Goal: Information Seeking & Learning: Learn about a topic

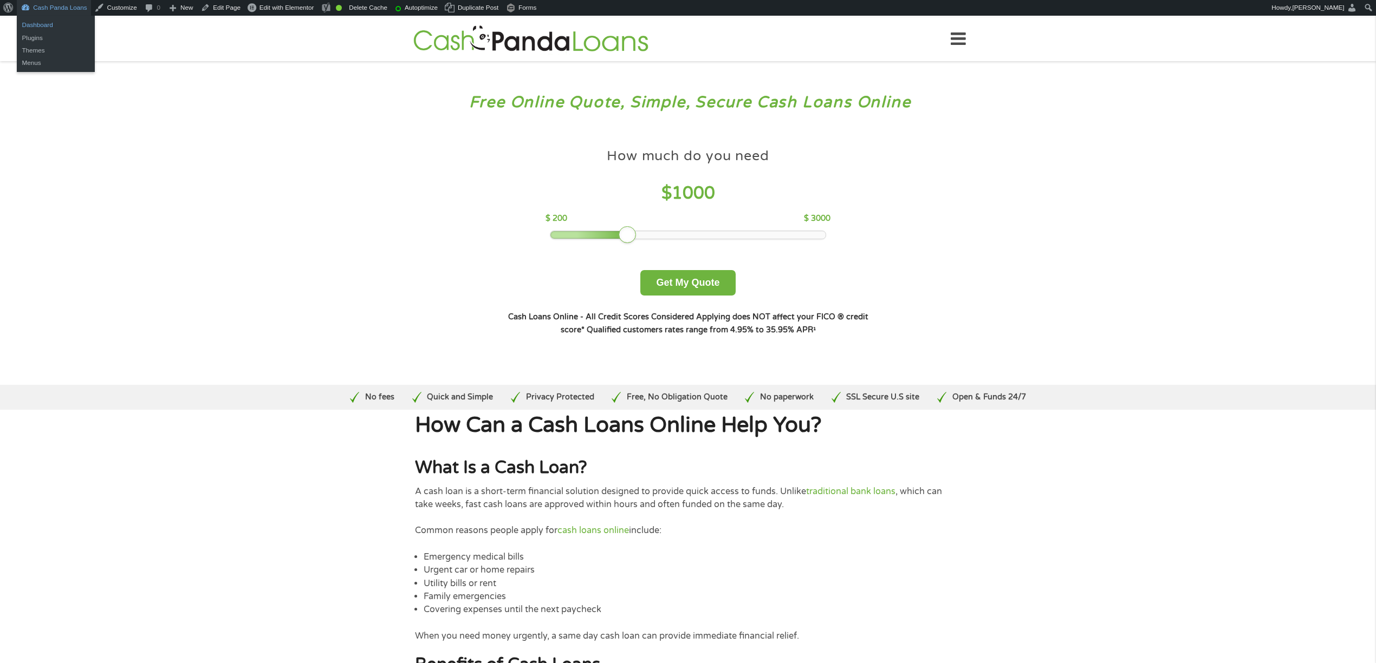
click at [43, 22] on link "Dashboard" at bounding box center [56, 24] width 78 height 12
click at [218, 8] on link "Edit Page" at bounding box center [221, 8] width 48 height 16
click at [219, 9] on link "Edit Page" at bounding box center [221, 8] width 48 height 16
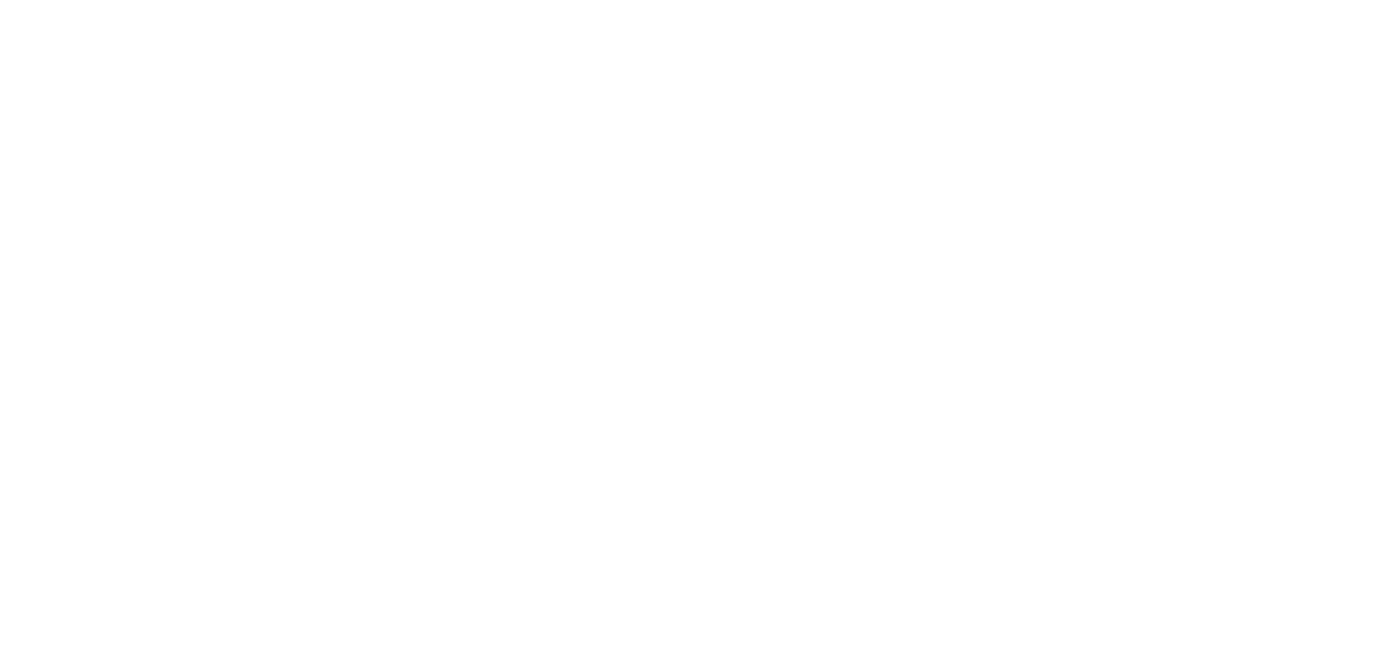
click at [0, 25] on html at bounding box center [0, 25] width 0 height 0
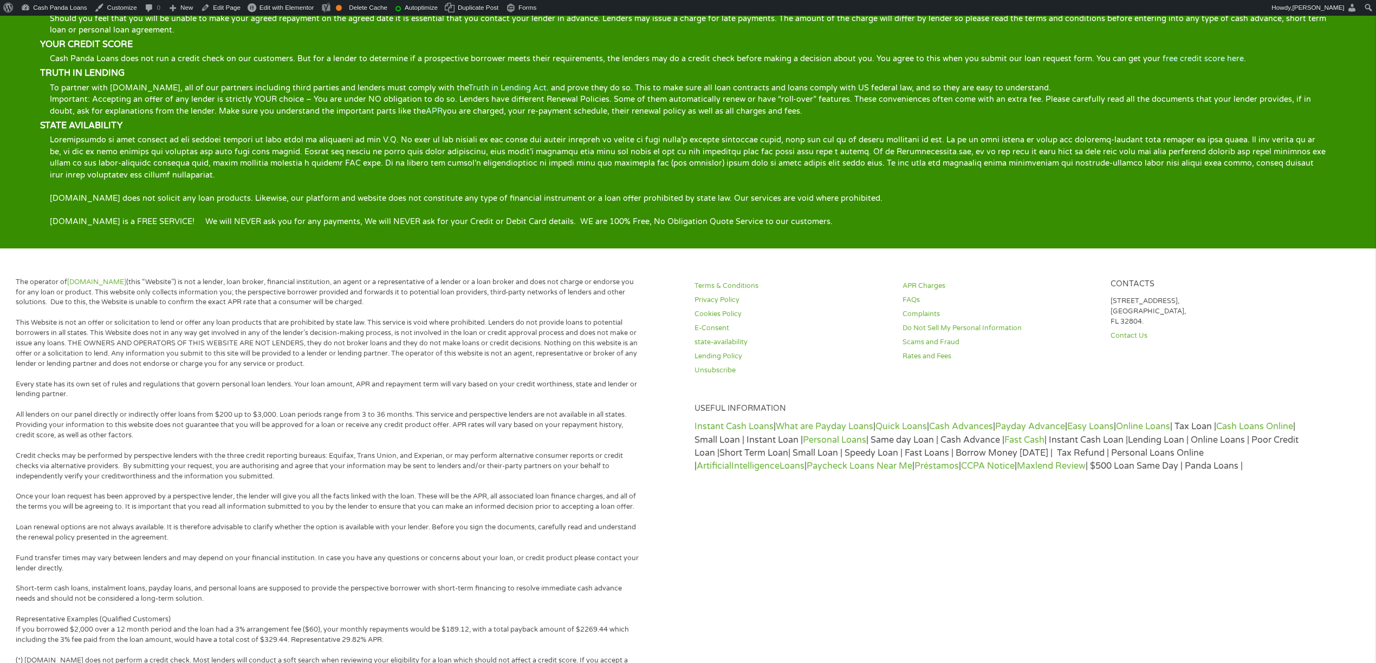
scroll to position [1817, 0]
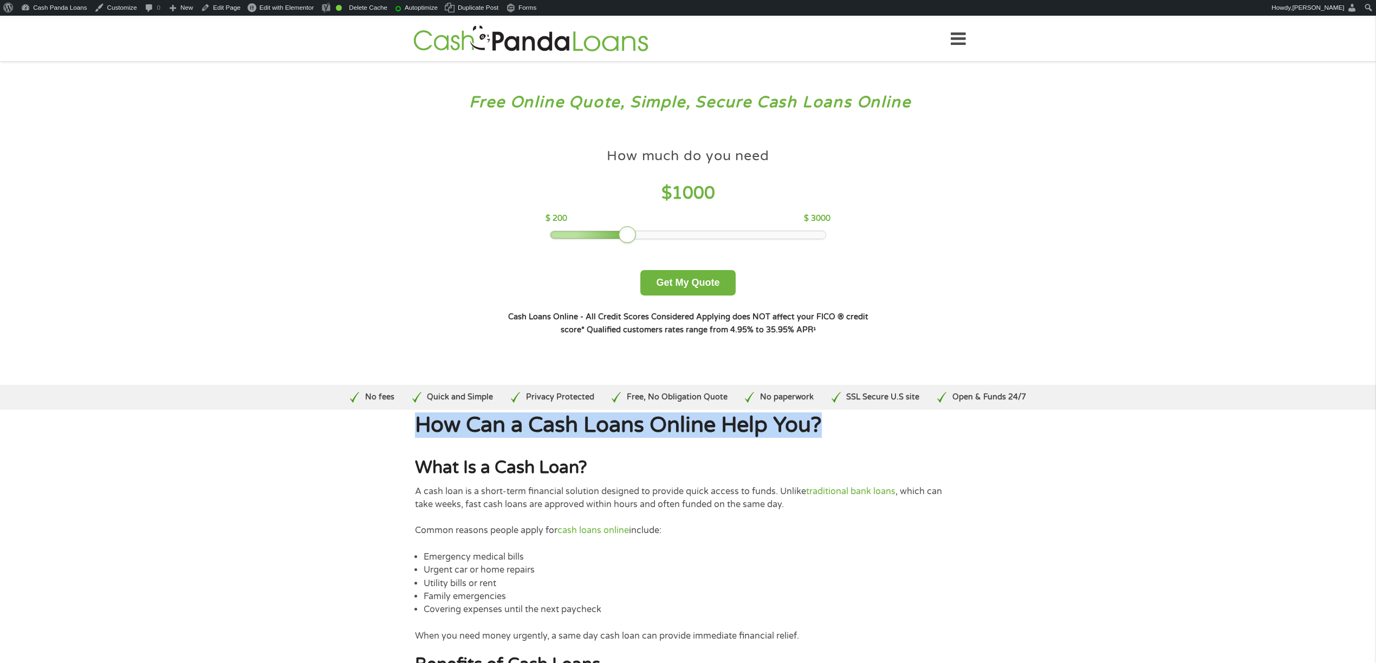
drag, startPoint x: 841, startPoint y: 425, endPoint x: 404, endPoint y: 427, distance: 437.1
copy h1 "How Can a Cash Loans Online Help You?"
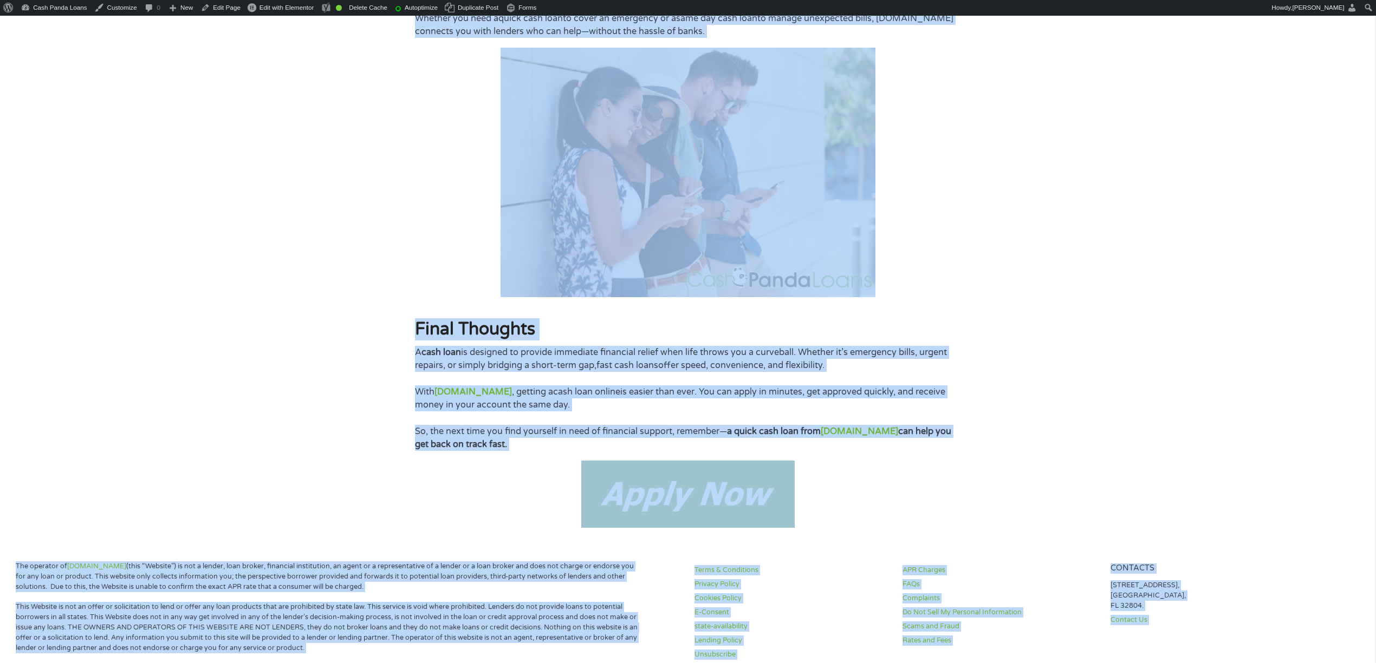
scroll to position [2183, 0]
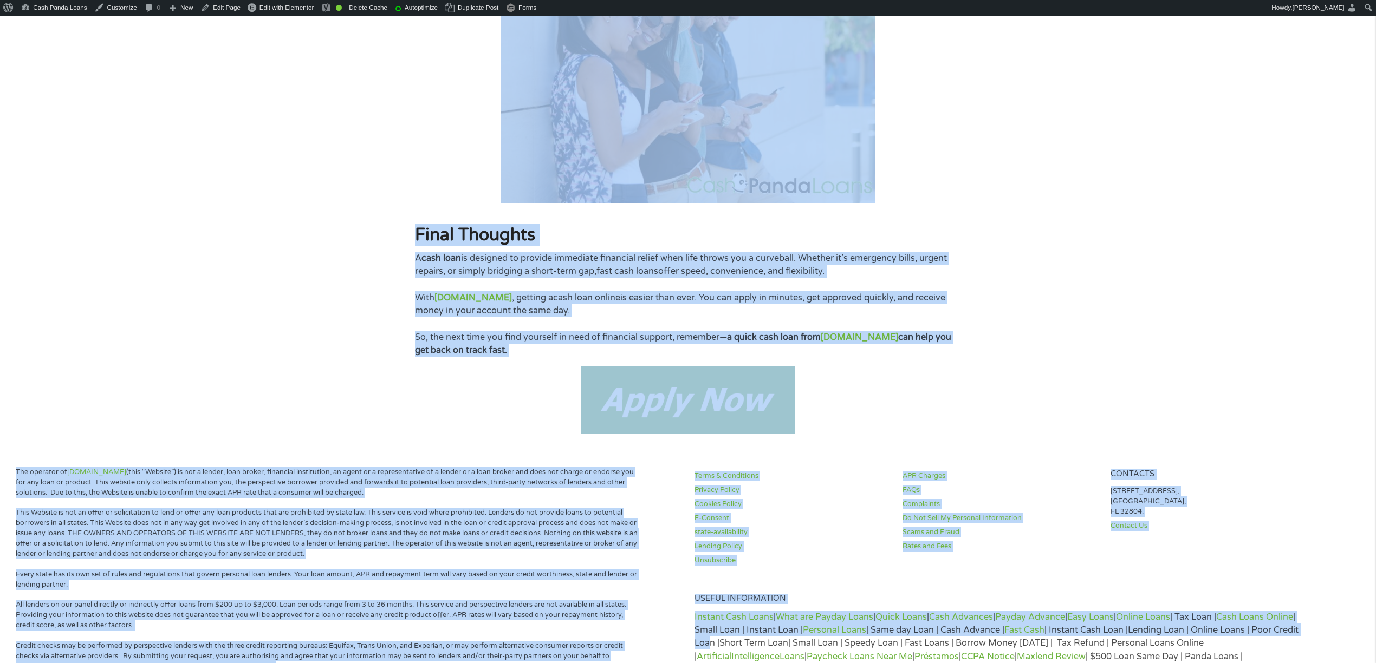
drag, startPoint x: 418, startPoint y: 424, endPoint x: 960, endPoint y: 349, distance: 546.7
copy div "How Can a Cash Loans Online Help You? What Is a Cash Loan? A cash loan is a sho…"
click at [39, 25] on link "Dashboard" at bounding box center [56, 24] width 78 height 12
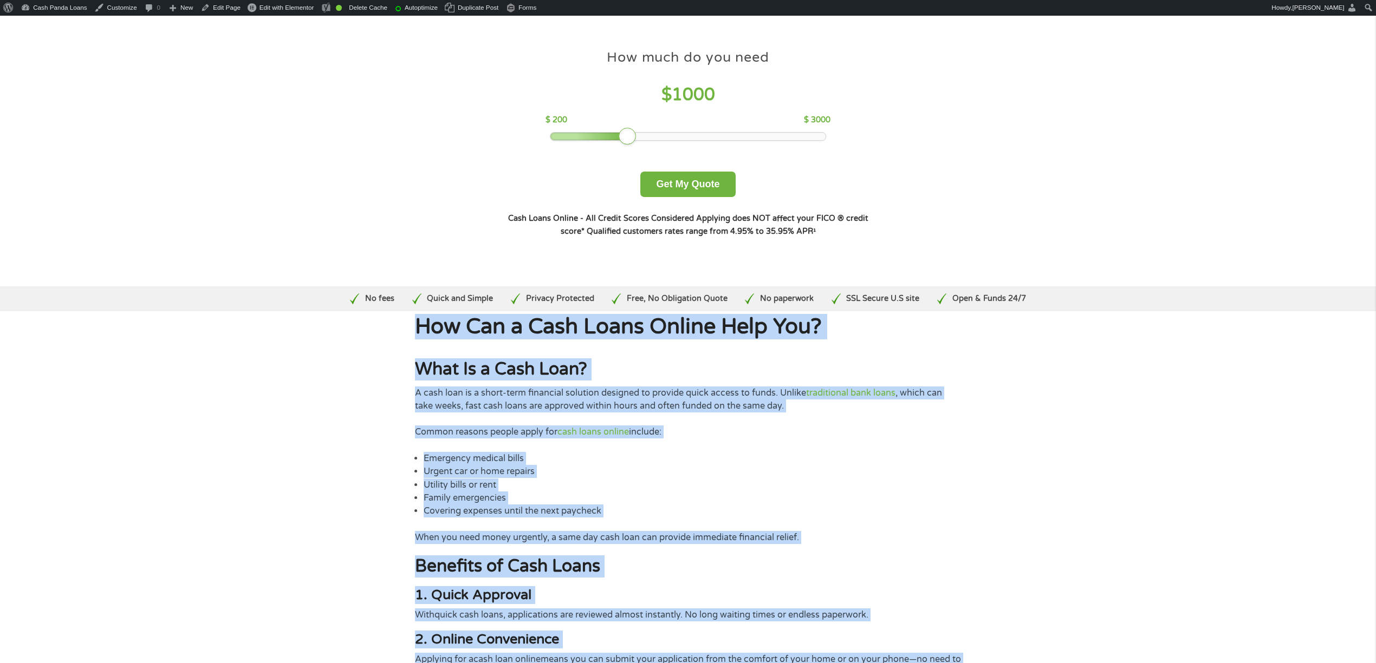
scroll to position [0, 0]
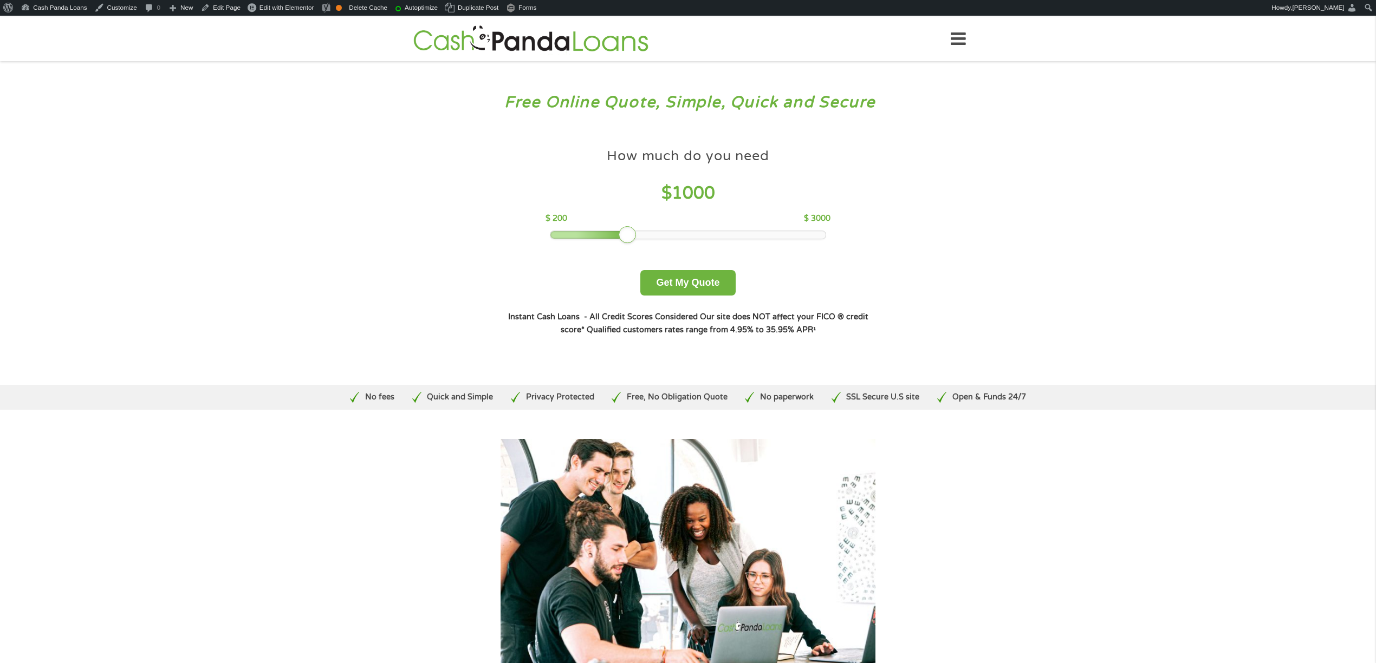
click at [964, 38] on icon at bounding box center [957, 39] width 15 height 27
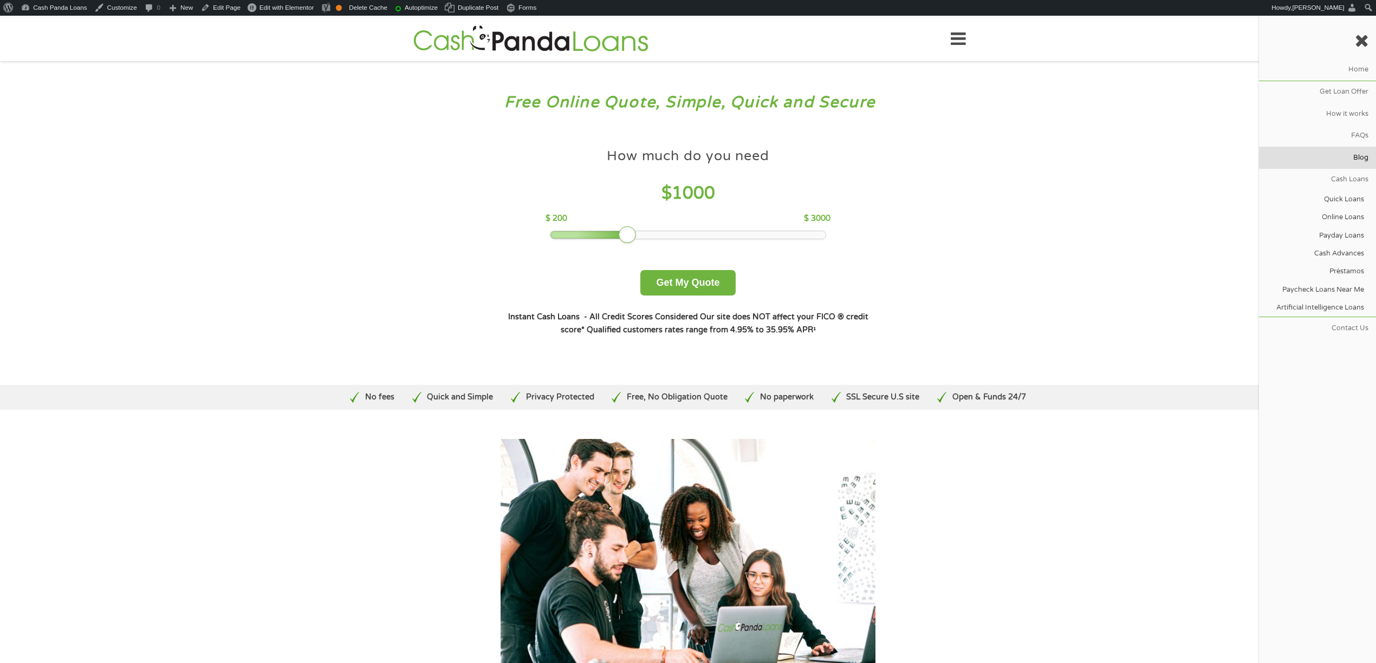
click at [1361, 154] on link "Blog" at bounding box center [1317, 158] width 117 height 22
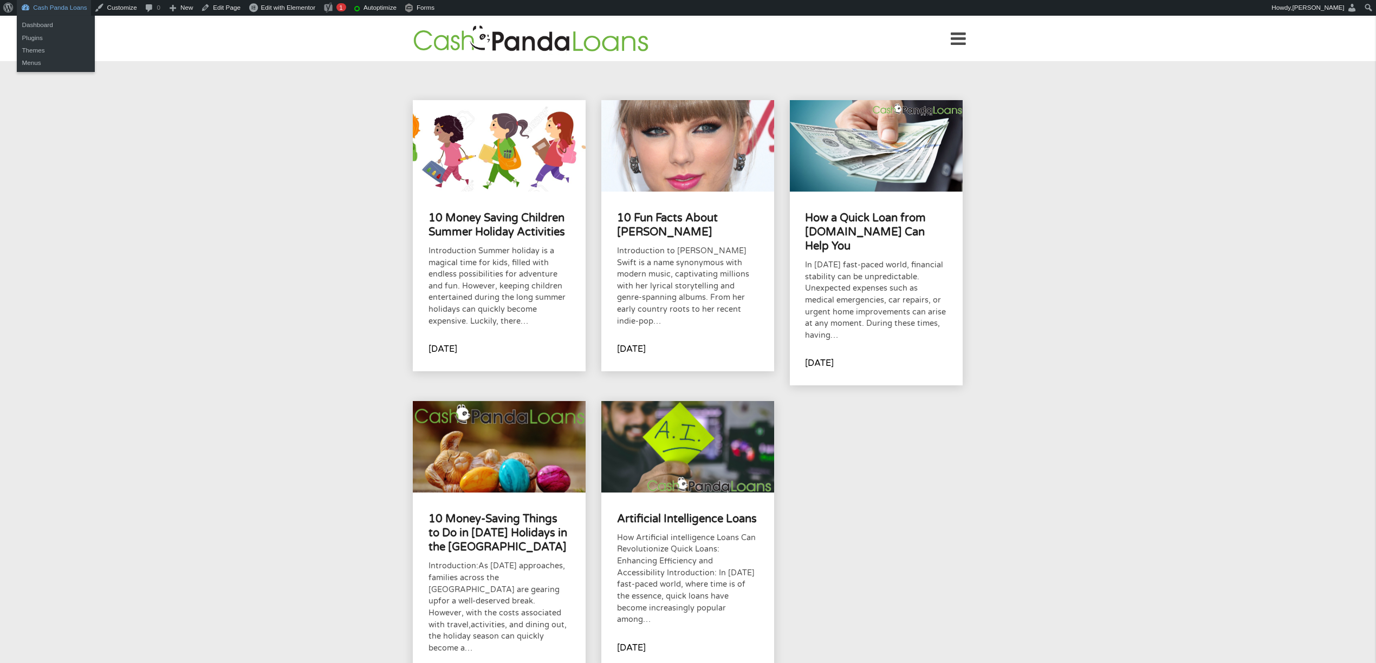
click at [51, 7] on link "Cash Panda Loans" at bounding box center [54, 8] width 74 height 16
click at [50, 24] on link "Dashboard" at bounding box center [56, 24] width 78 height 12
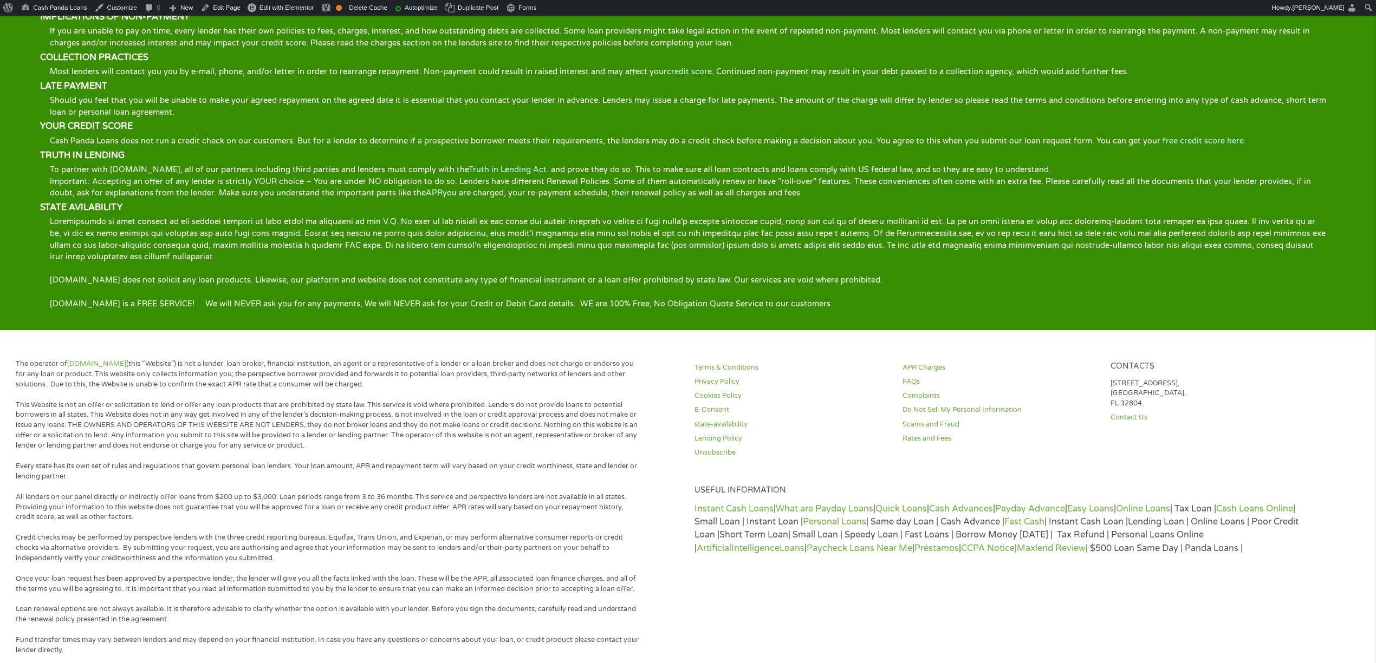
scroll to position [1805, 0]
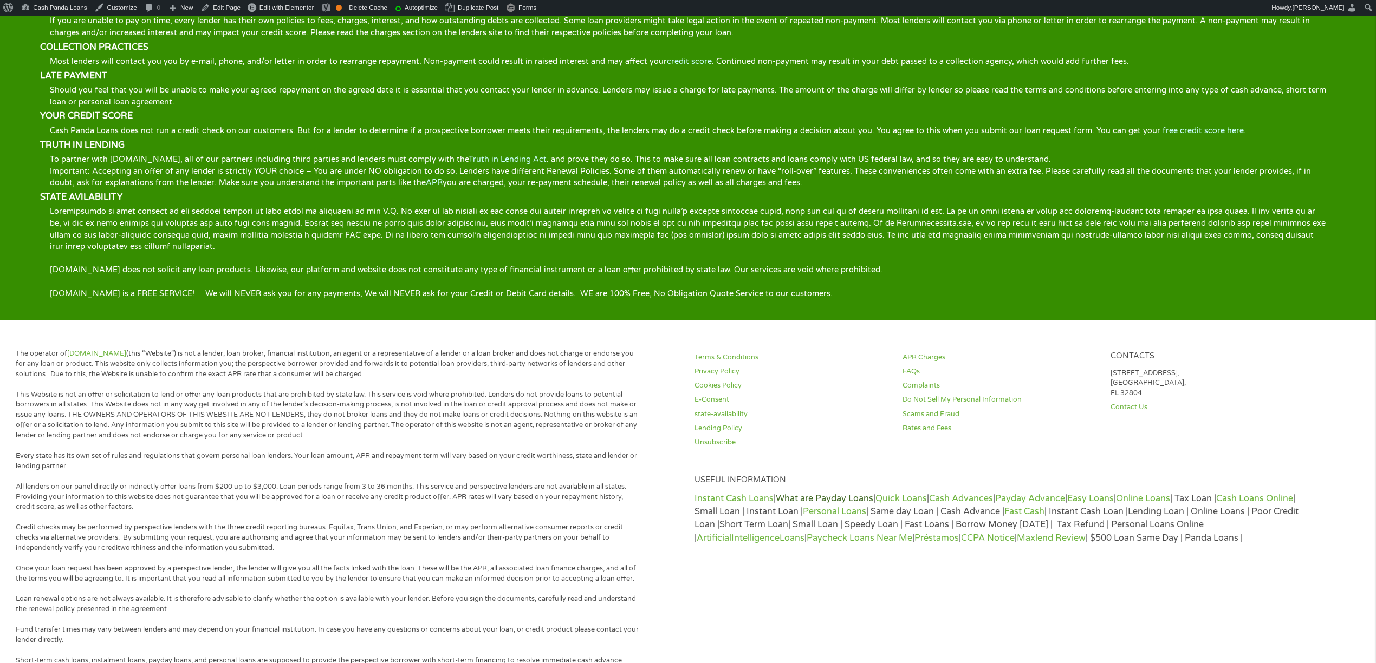
click at [822, 493] on link "What are Payday Loans" at bounding box center [824, 498] width 97 height 11
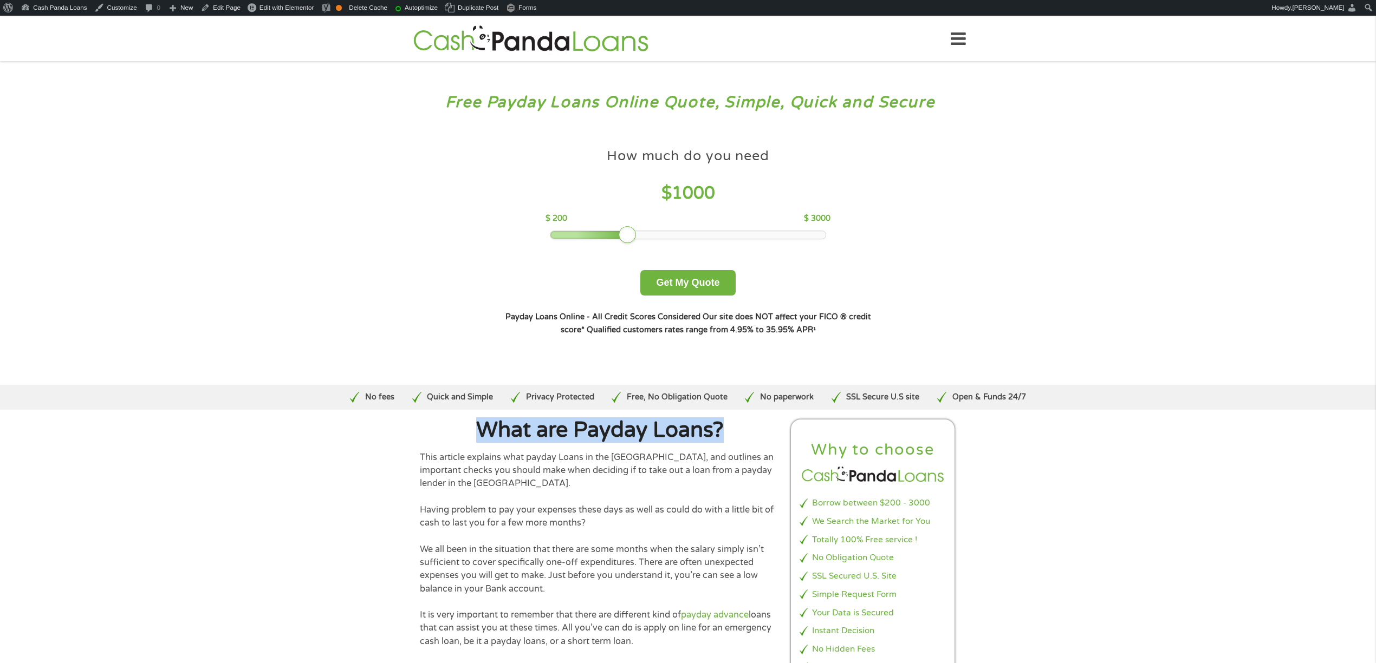
drag, startPoint x: 728, startPoint y: 431, endPoint x: 480, endPoint y: 435, distance: 248.1
click at [480, 435] on h1 "What are Payday Loans?" at bounding box center [600, 431] width 360 height 22
copy h1 "What are Payday Loans?"
click at [422, 458] on p "This article explains what payday Loans in the US, and outlines an important ch…" at bounding box center [600, 471] width 360 height 40
click at [425, 455] on p "This article explains what payday Loans in the US, and outlines an important ch…" at bounding box center [600, 471] width 360 height 40
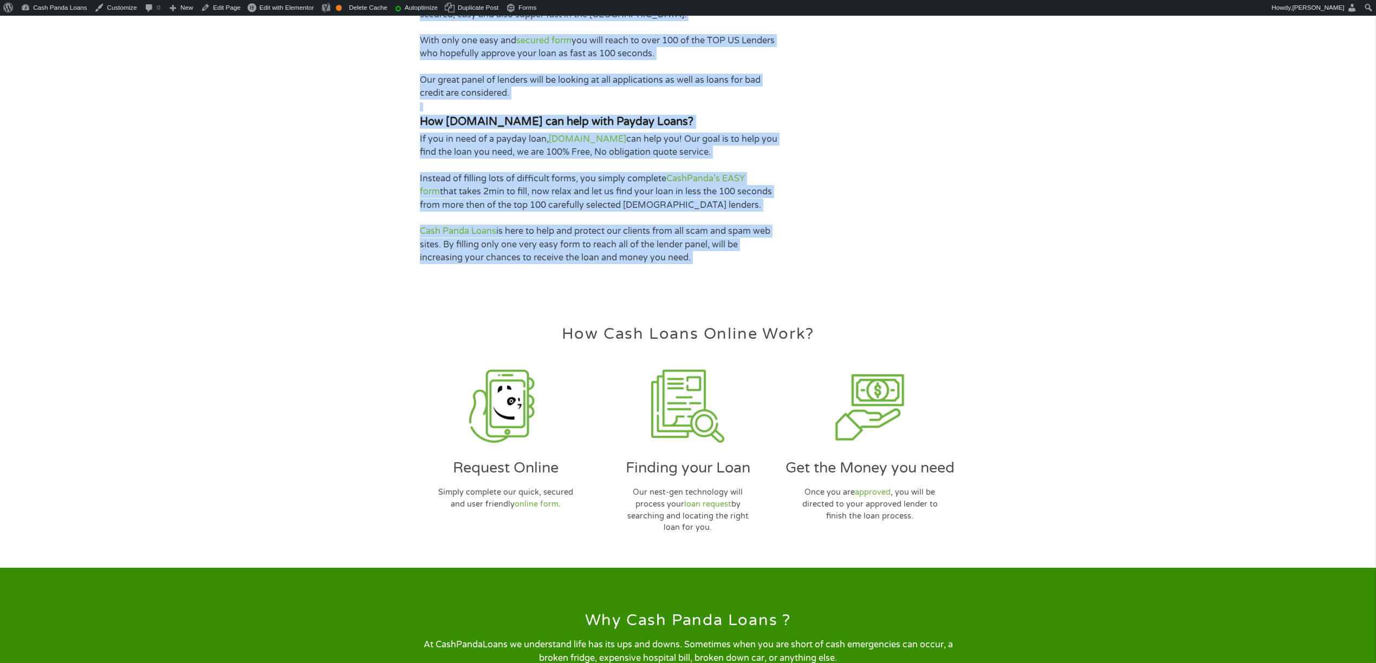
scroll to position [2413, 0]
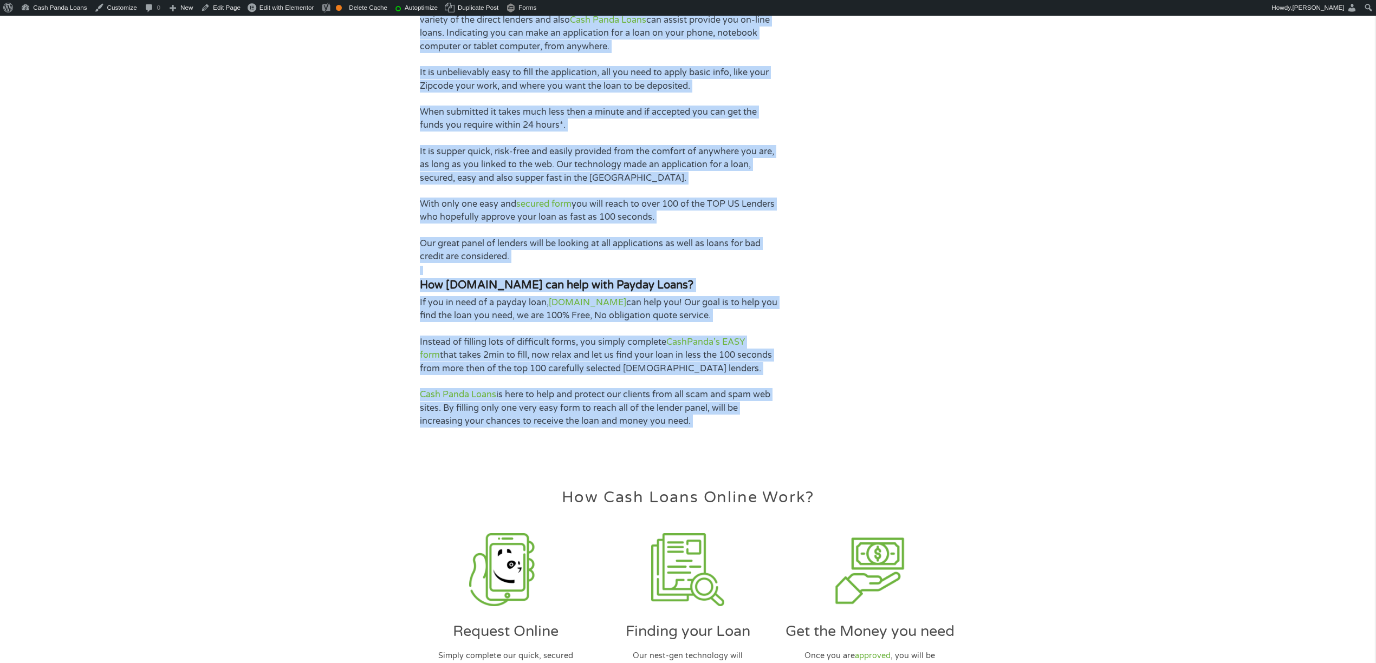
drag, startPoint x: 419, startPoint y: 452, endPoint x: 785, endPoint y: 380, distance: 373.0
copy div "This article explains what payday Loans in the US, and outlines an important ch…"
drag, startPoint x: 44, startPoint y: 25, endPoint x: 105, endPoint y: 0, distance: 66.1
click at [44, 25] on link "Dashboard" at bounding box center [56, 24] width 78 height 12
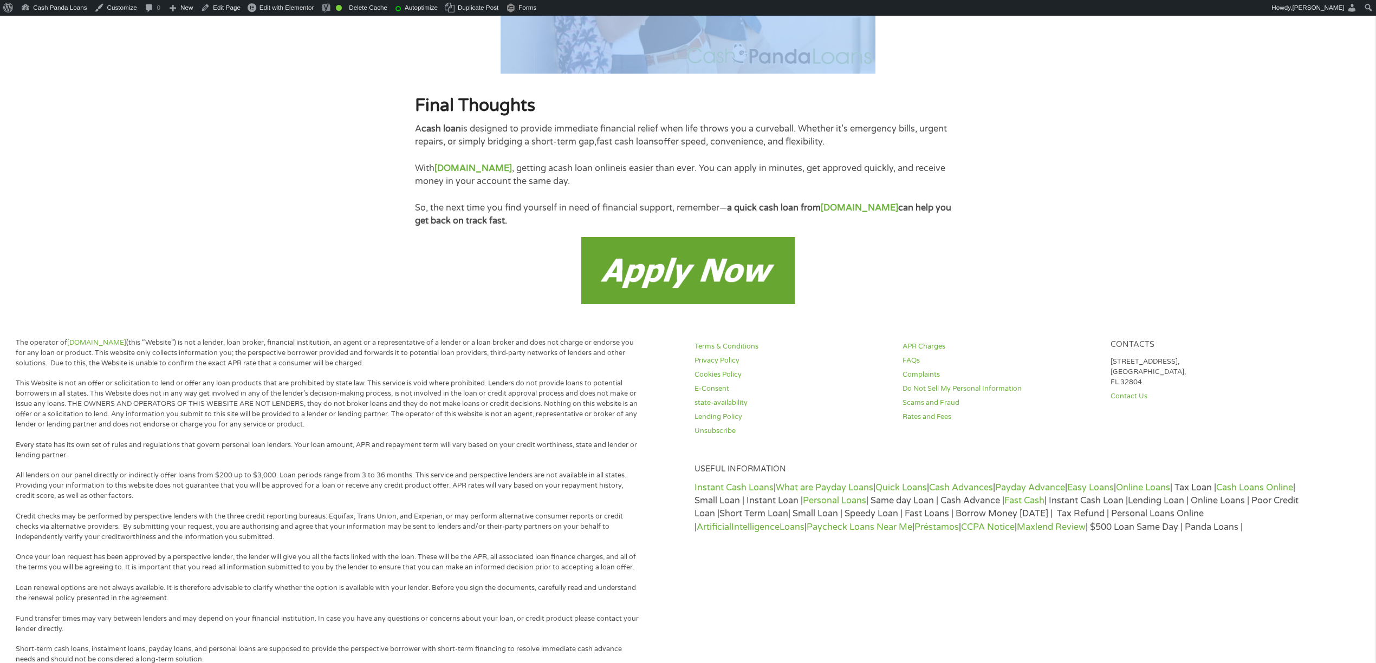
scroll to position [1980, 0]
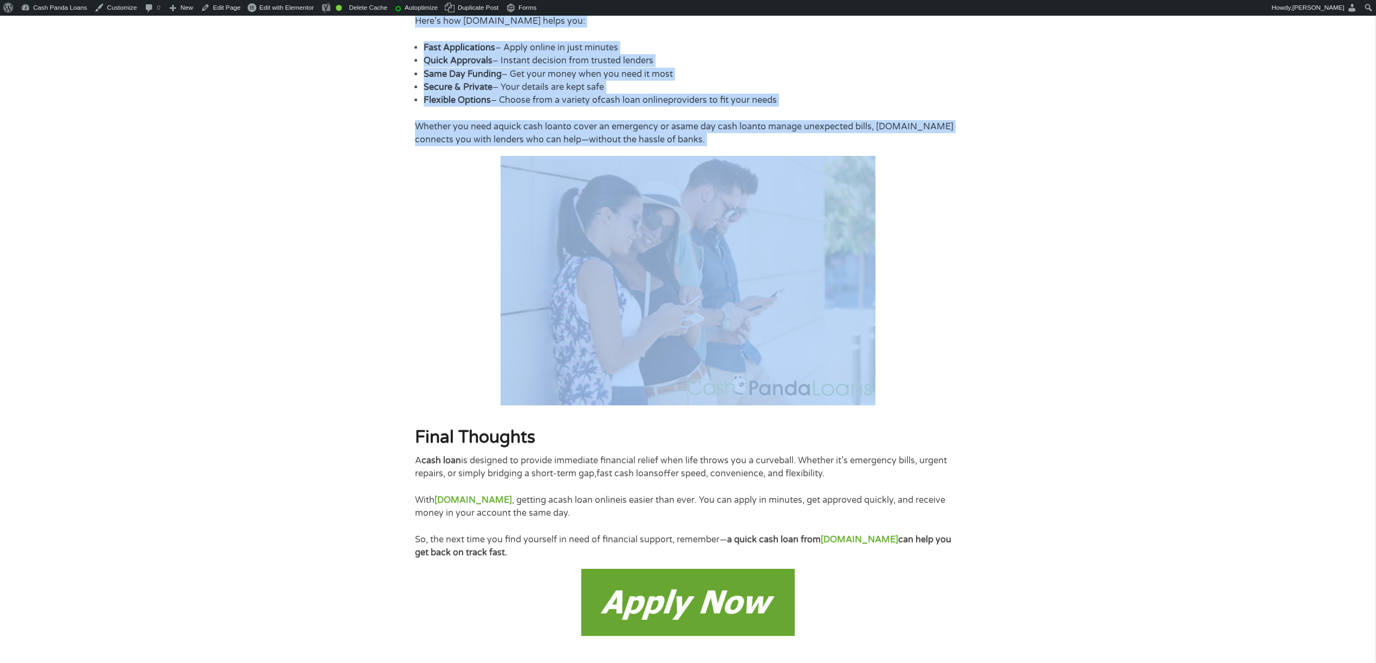
drag, startPoint x: 415, startPoint y: 423, endPoint x: 861, endPoint y: 555, distance: 465.3
copy div "Lor Ips d Sita Conse Adipis Elit Sed? Doei Te i Utla Etdo? M aliq enim ad m ven…"
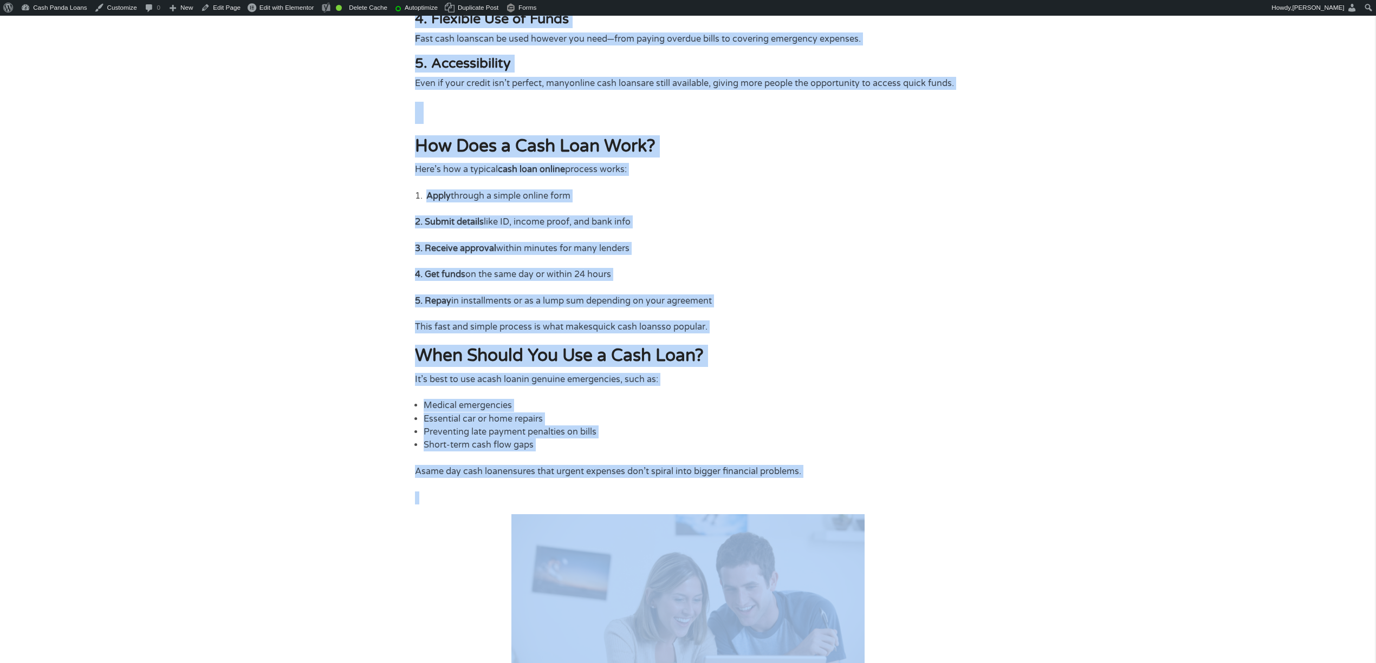
scroll to position [47, 0]
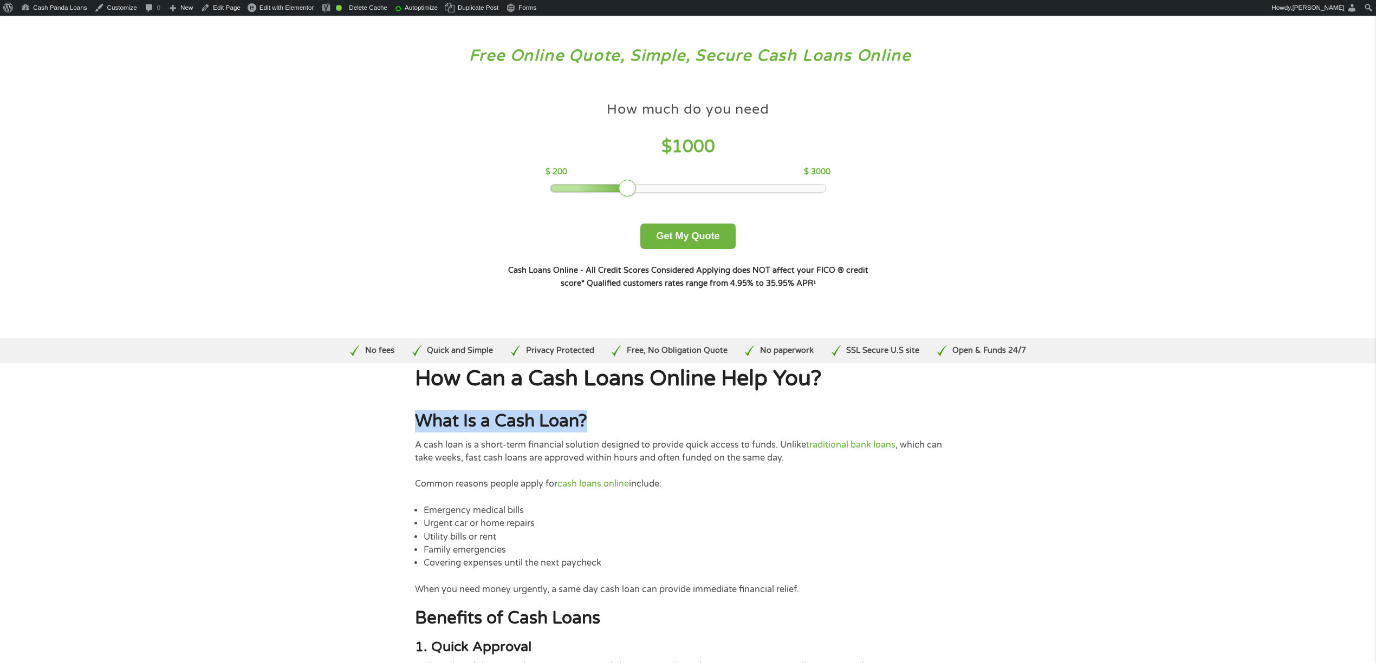
drag, startPoint x: 595, startPoint y: 412, endPoint x: 387, endPoint y: 415, distance: 208.0
copy h2 "What Is a Cash Loan?"
click at [42, 23] on link "Dashboard" at bounding box center [56, 24] width 78 height 12
